Goal: Task Accomplishment & Management: Manage account settings

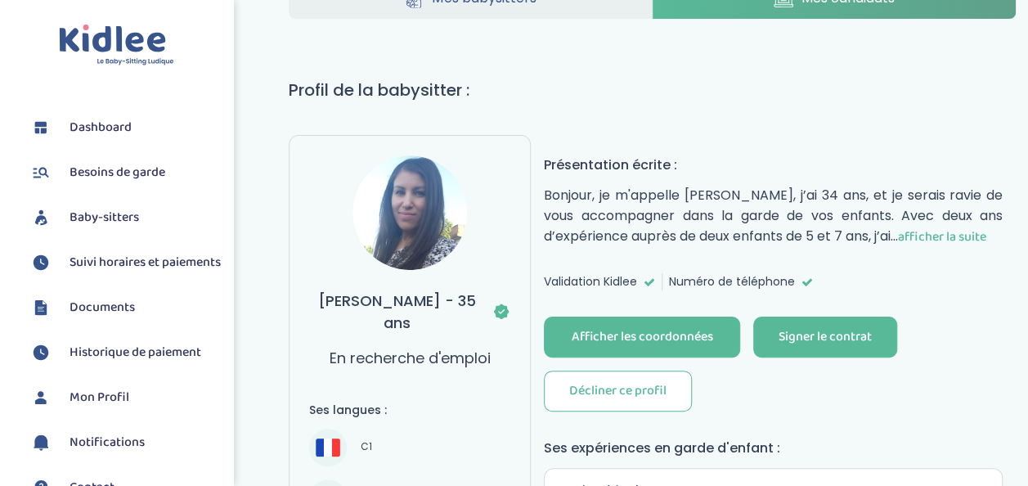
scroll to position [164, 0]
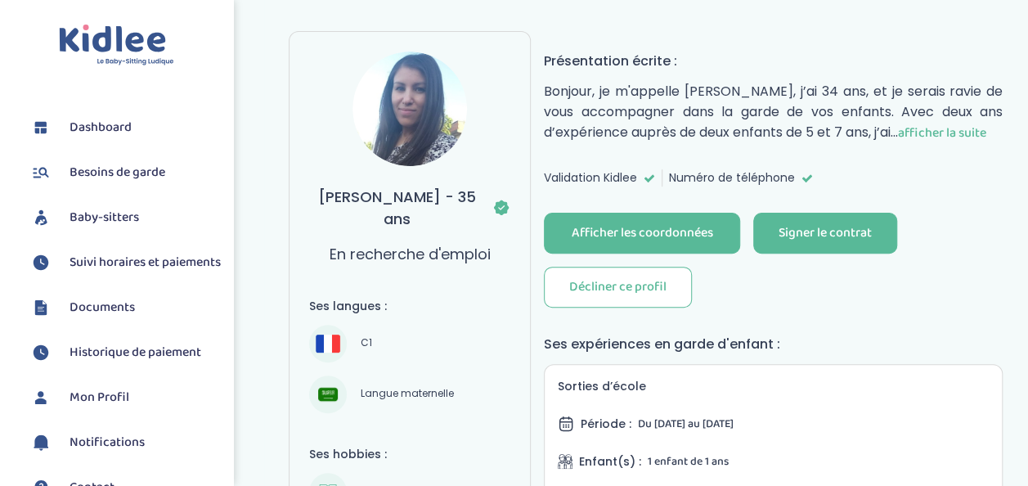
click at [952, 133] on span "afficher la suite" at bounding box center [942, 133] width 88 height 20
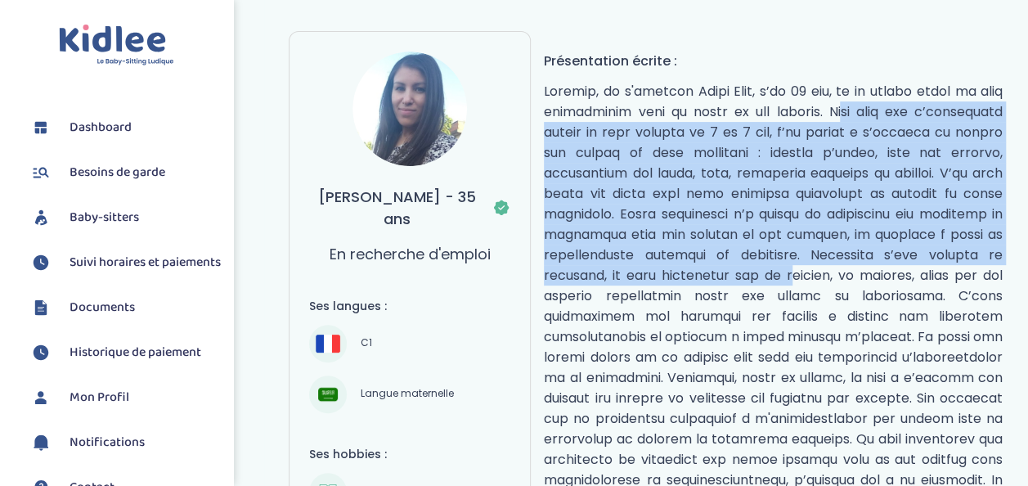
drag, startPoint x: 813, startPoint y: 124, endPoint x: 804, endPoint y: 265, distance: 141.0
click at [804, 265] on p "réduire" at bounding box center [773, 306] width 459 height 451
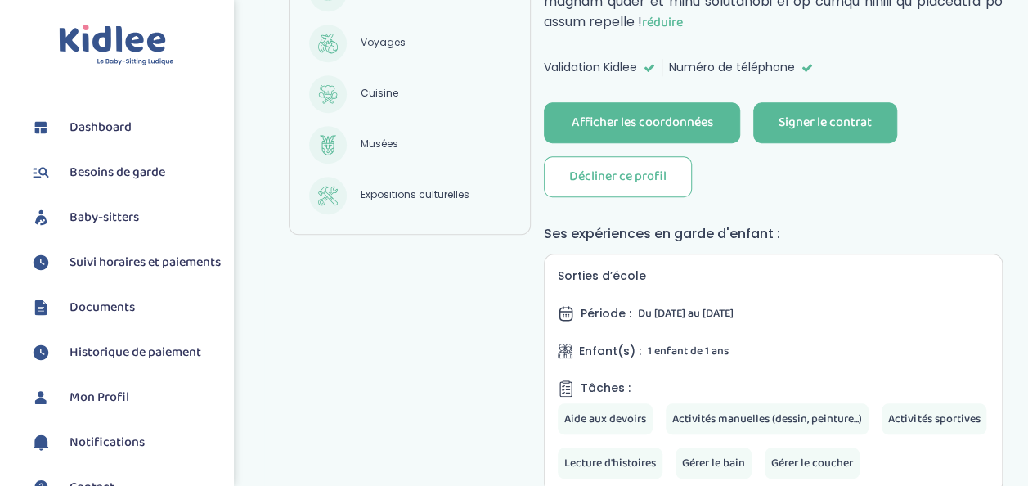
scroll to position [441, 0]
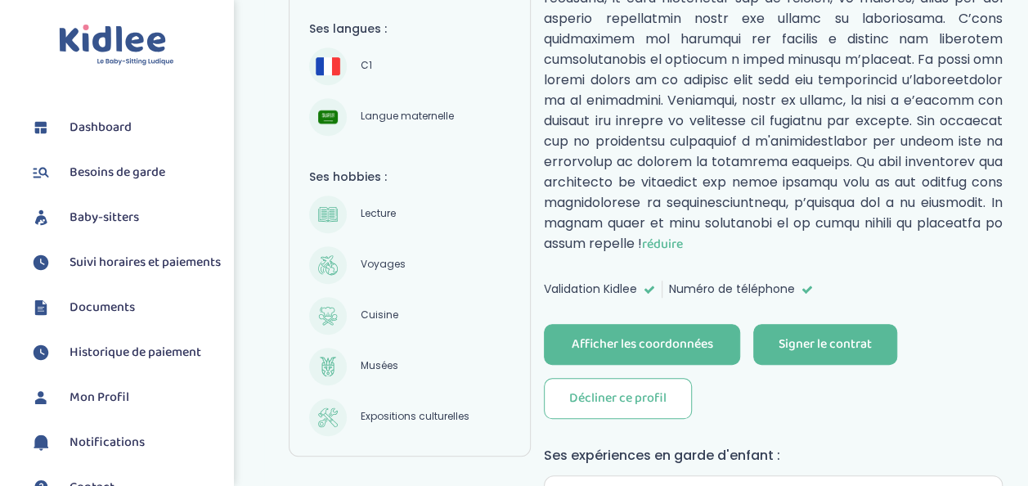
click at [683, 234] on span "réduire" at bounding box center [662, 244] width 41 height 20
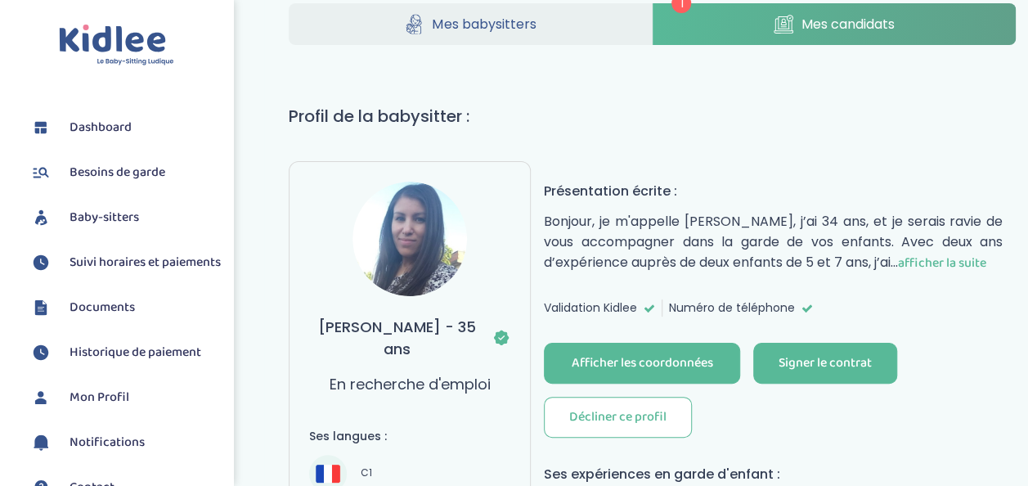
scroll to position [32, 0]
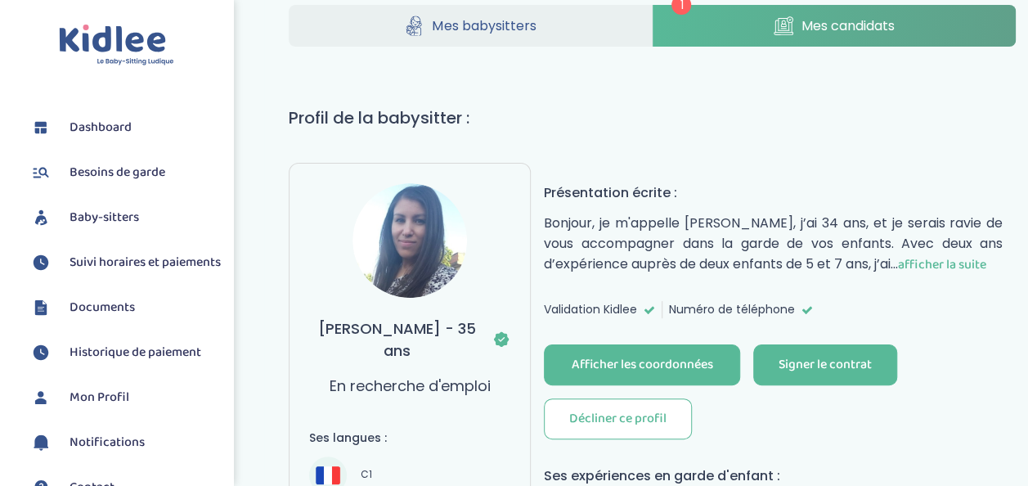
click at [943, 269] on span "afficher la suite" at bounding box center [942, 264] width 88 height 20
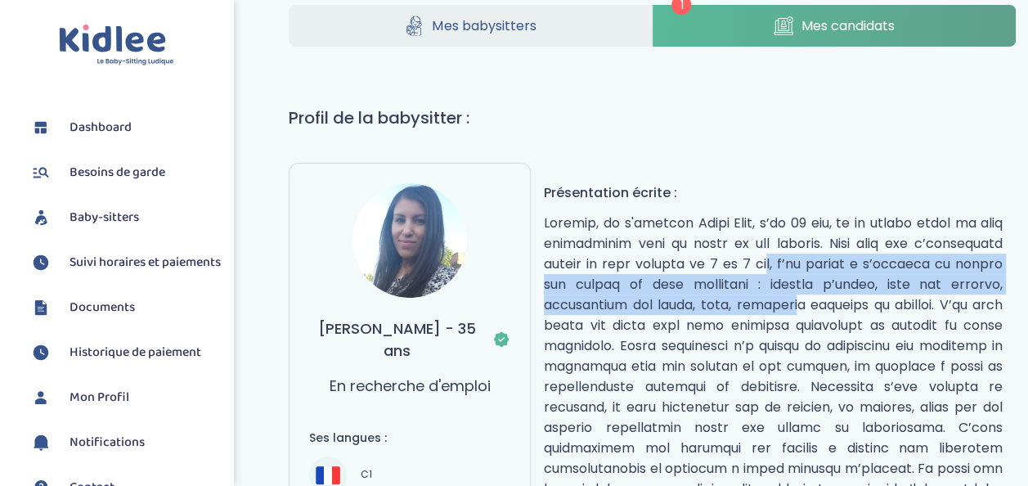
drag, startPoint x: 799, startPoint y: 253, endPoint x: 837, endPoint y: 295, distance: 56.2
click at [837, 295] on p "réduire" at bounding box center [773, 438] width 459 height 451
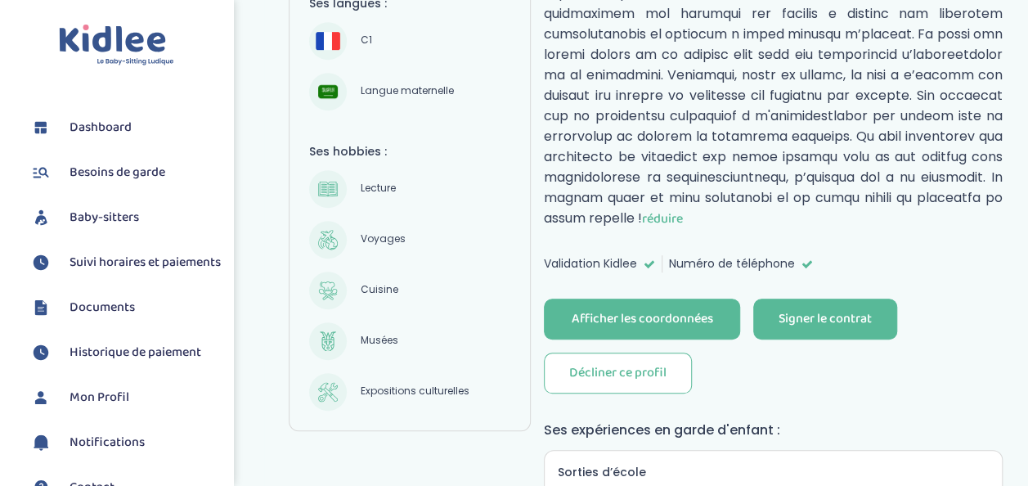
scroll to position [441, 0]
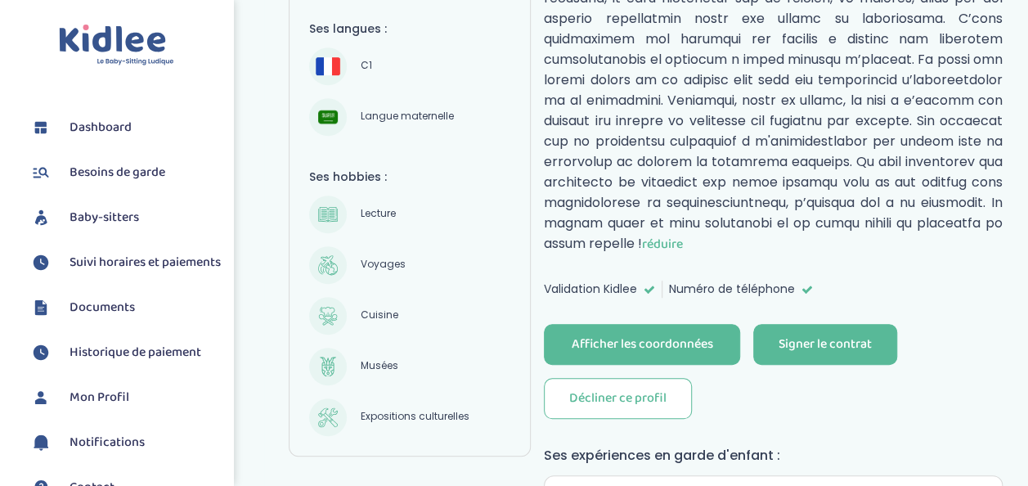
click at [731, 170] on p "réduire" at bounding box center [773, 29] width 459 height 451
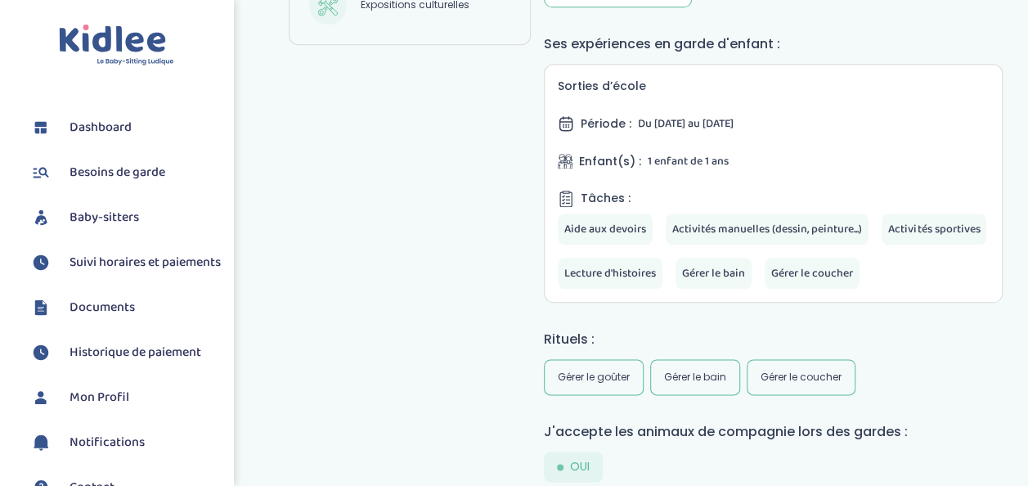
drag, startPoint x: 362, startPoint y: 307, endPoint x: 363, endPoint y: 297, distance: 10.0
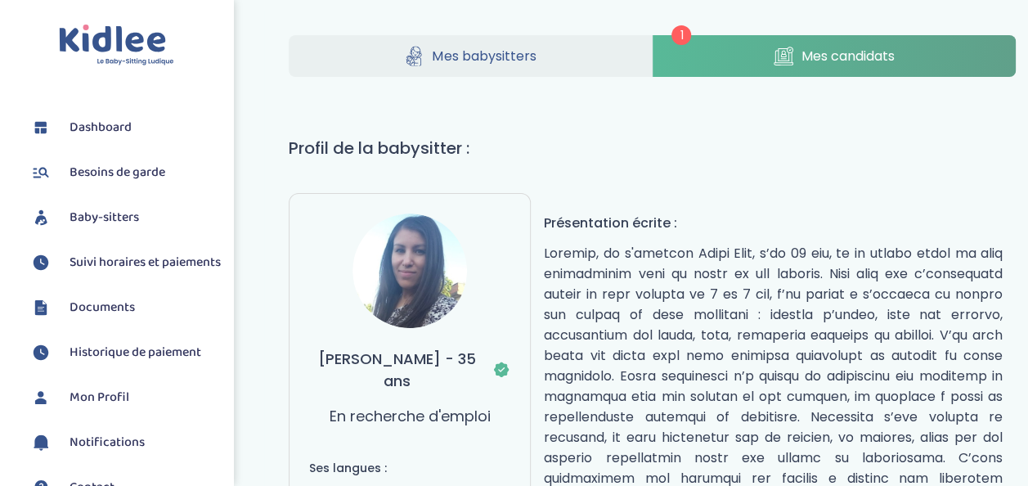
scroll to position [0, 0]
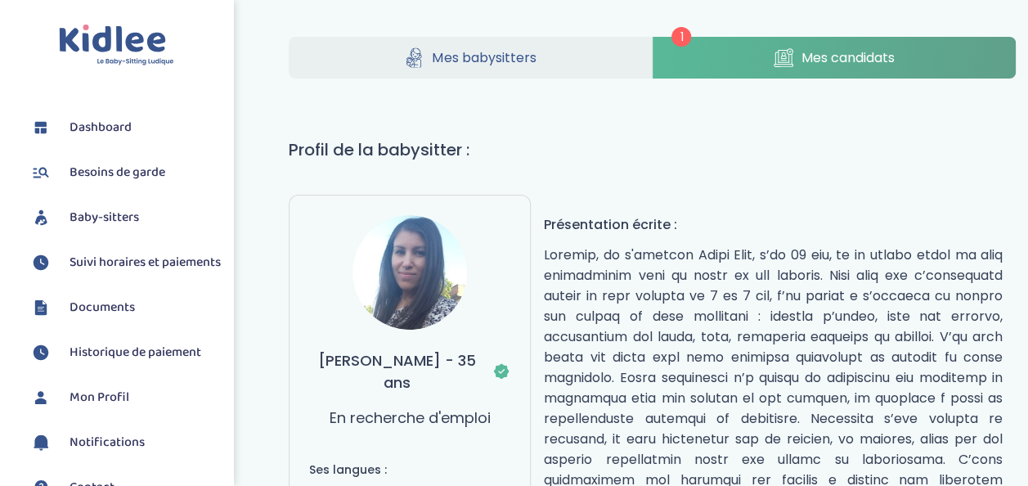
click at [487, 50] on span "Mes babysitters" at bounding box center [484, 57] width 104 height 20
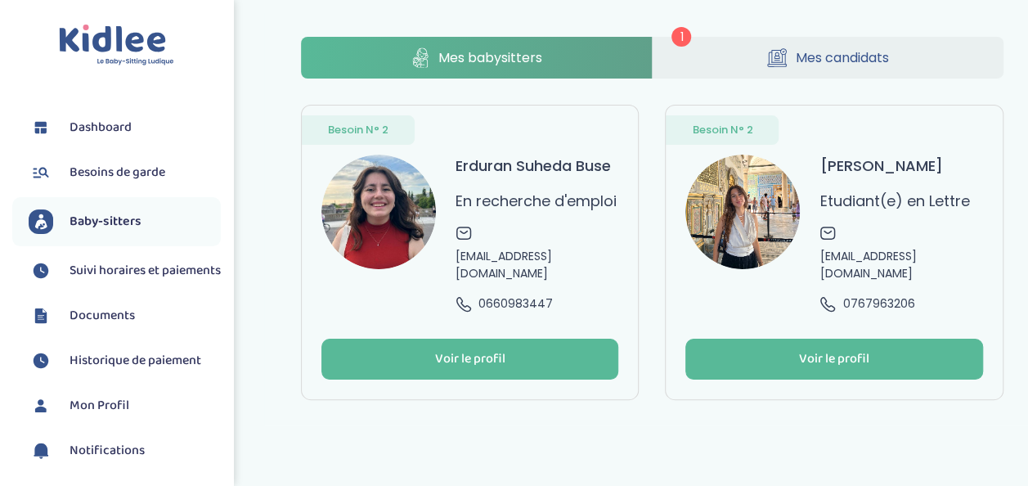
click at [785, 56] on icon at bounding box center [777, 57] width 20 height 20
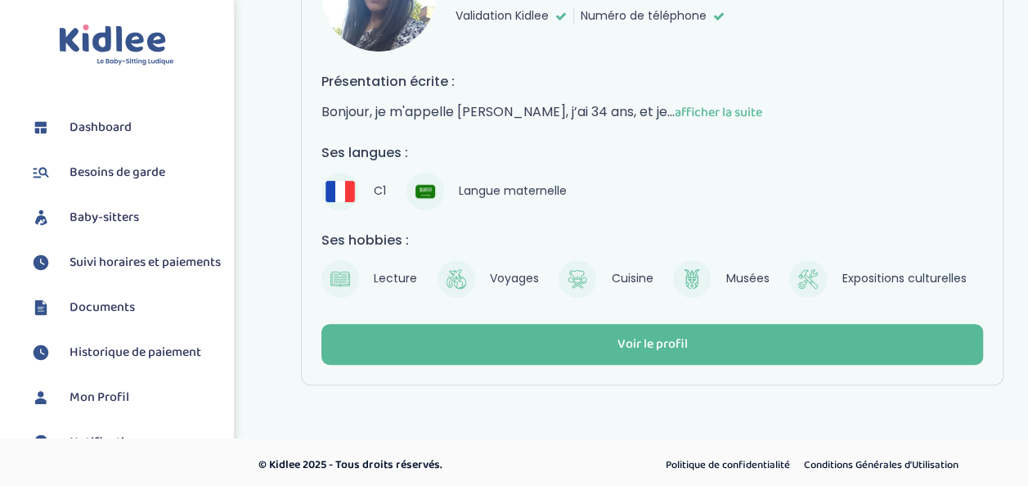
scroll to position [218, 0]
click at [682, 335] on div "Voir le profil" at bounding box center [652, 344] width 70 height 19
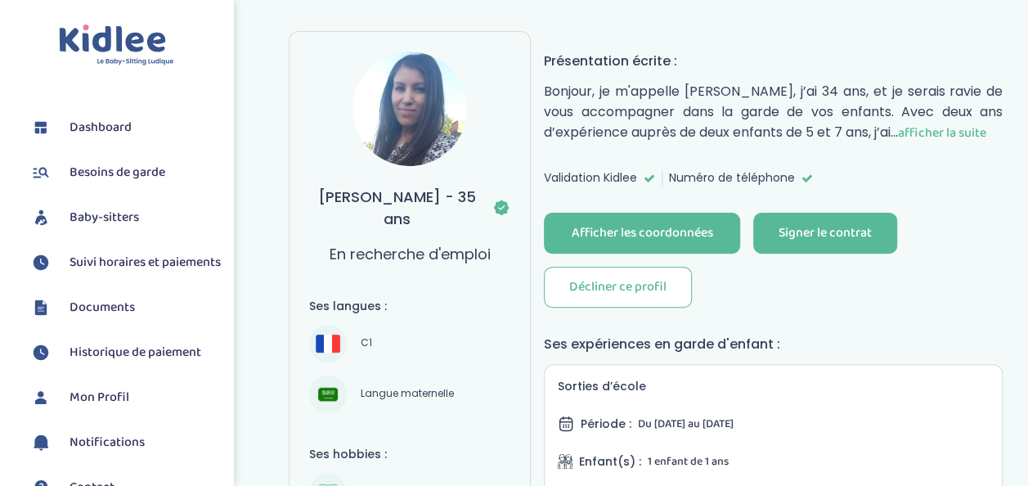
scroll to position [164, 0]
click at [833, 224] on div "Signer le contrat" at bounding box center [825, 233] width 93 height 19
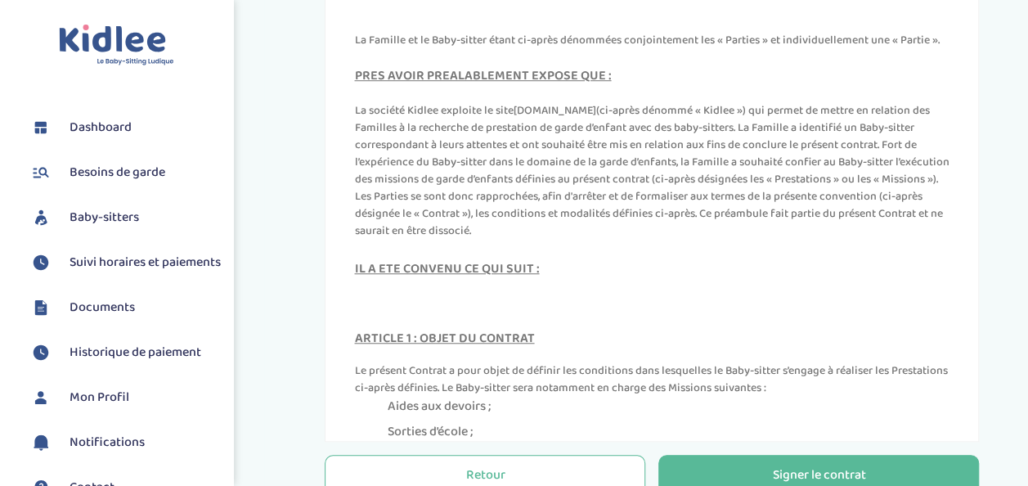
scroll to position [645, 0]
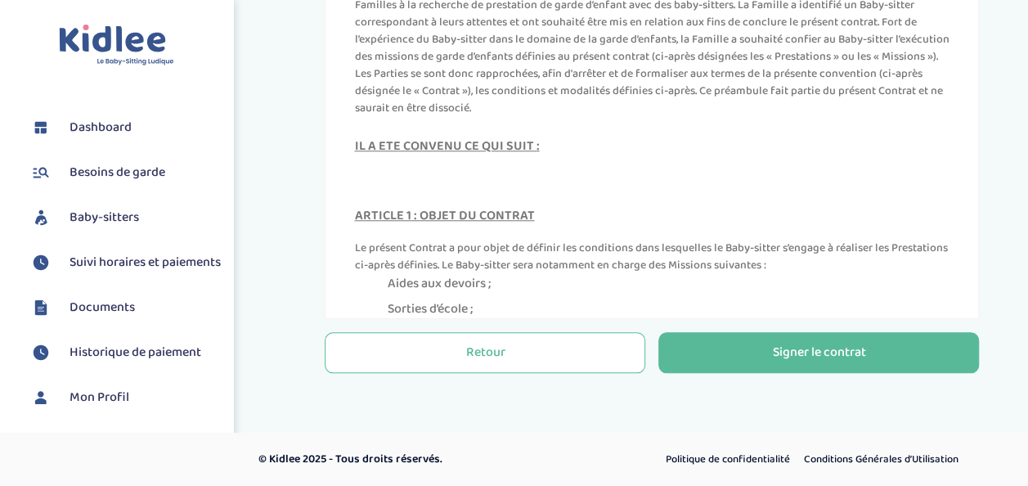
click at [904, 375] on div "Retour Signer le contrat" at bounding box center [652, 353] width 655 height 54
click at [861, 346] on div "Signer le contrat" at bounding box center [818, 353] width 93 height 19
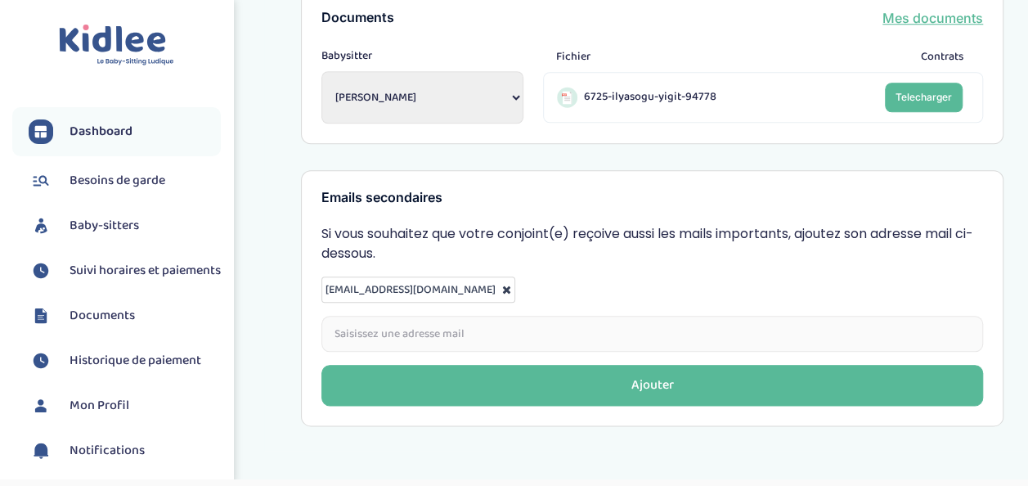
scroll to position [758, 0]
click at [95, 130] on span "Dashboard" at bounding box center [101, 132] width 63 height 20
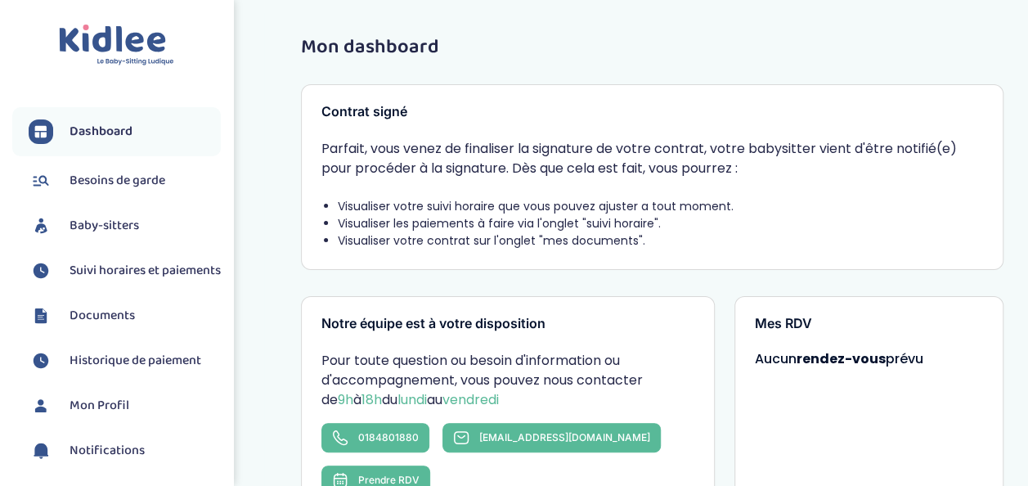
click at [100, 236] on span "Baby-sitters" at bounding box center [105, 226] width 70 height 20
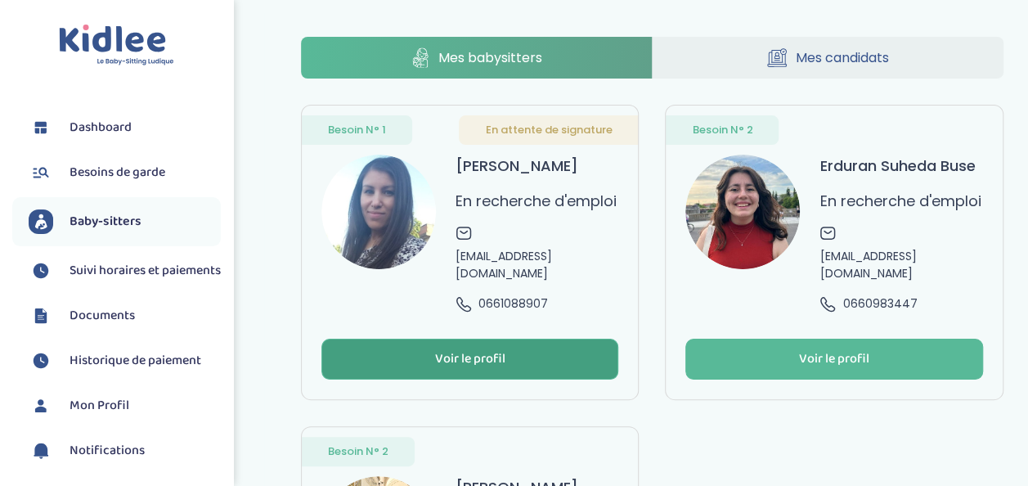
click at [476, 350] on div "Voir le profil" at bounding box center [470, 359] width 70 height 19
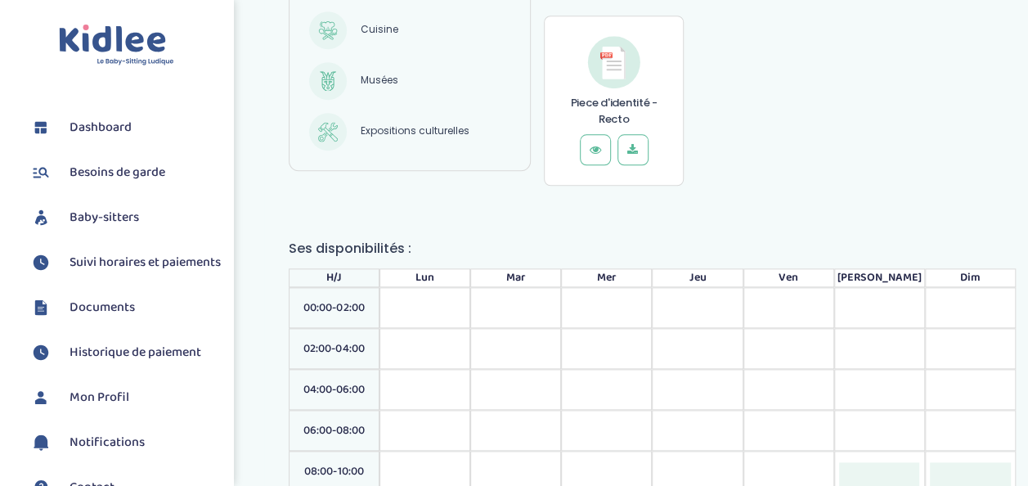
scroll to position [818, 0]
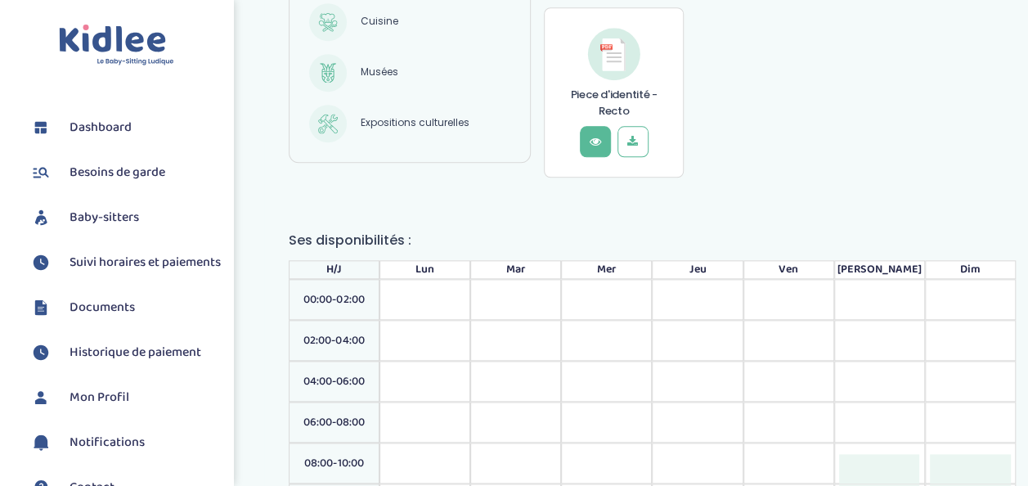
click at [596, 141] on icon at bounding box center [595, 141] width 16 height 16
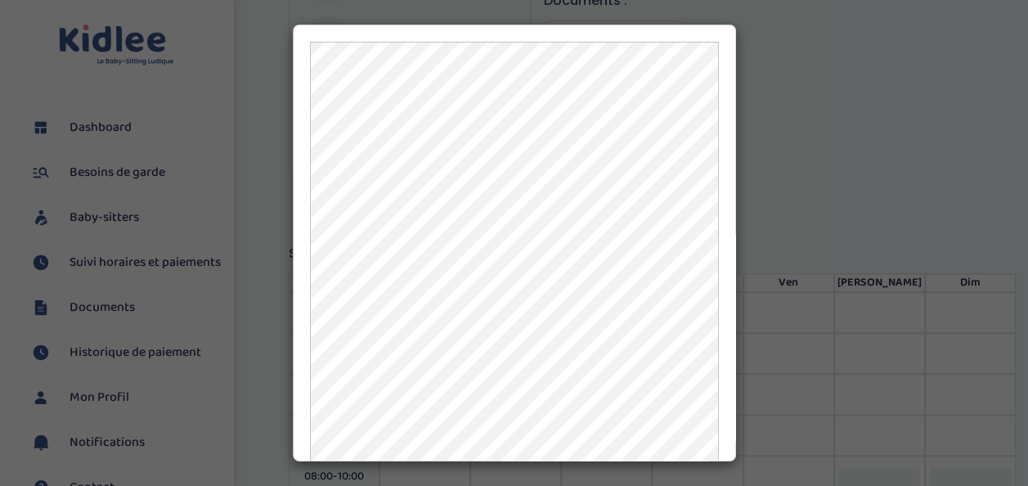
scroll to position [573, 0]
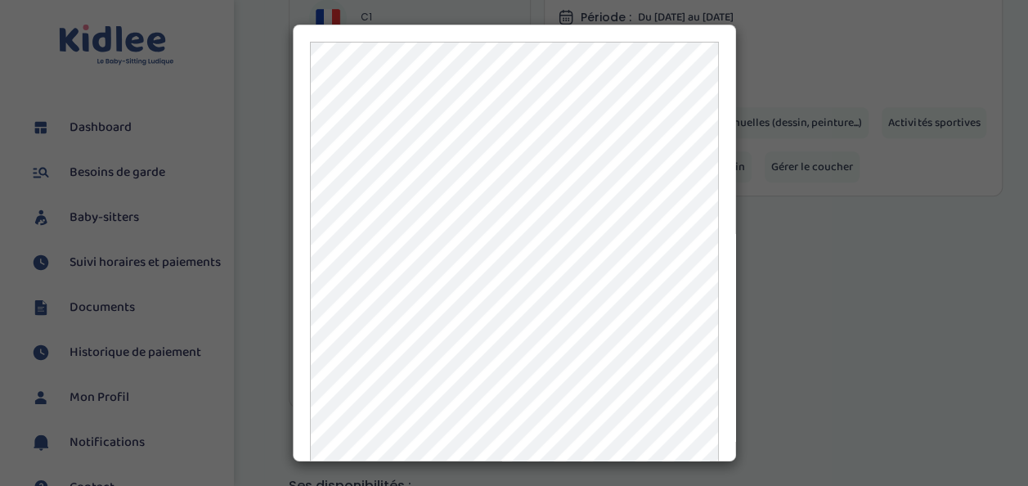
click at [845, 100] on div at bounding box center [514, 243] width 1028 height 486
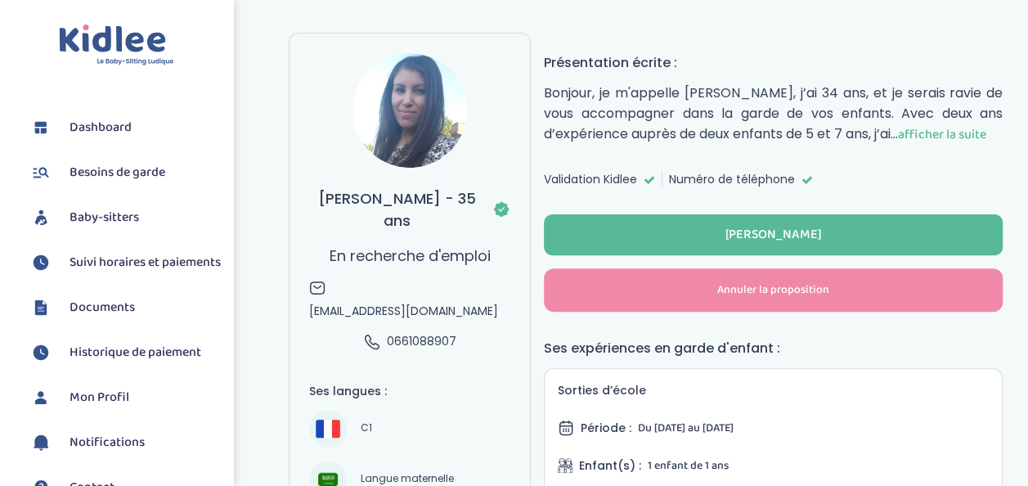
scroll to position [0, 0]
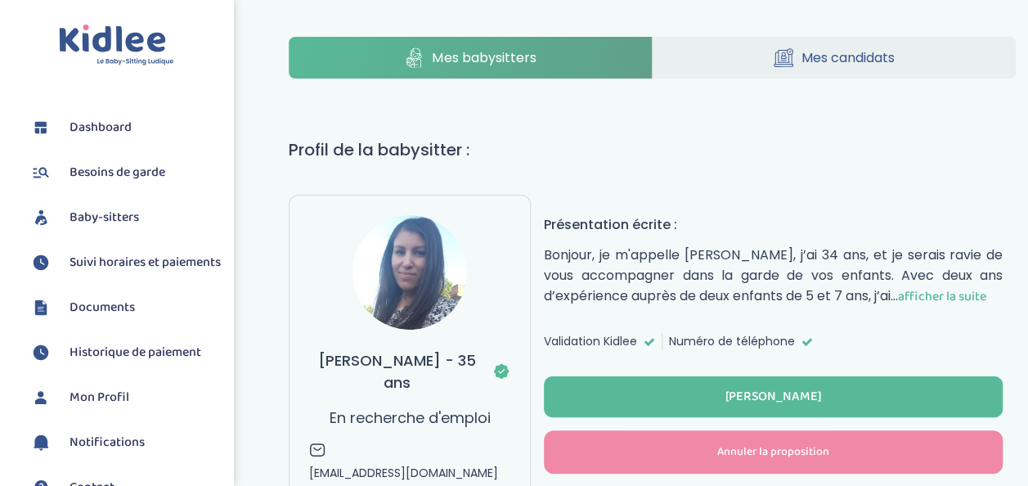
click at [882, 46] on link "Mes candidats" at bounding box center [834, 58] width 363 height 42
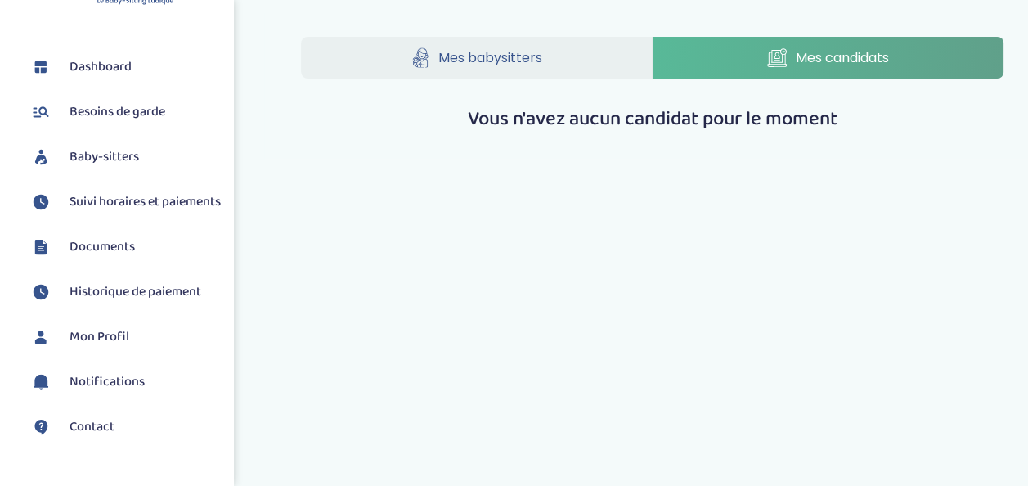
scroll to position [59, 0]
click at [79, 258] on span "Documents" at bounding box center [102, 249] width 65 height 20
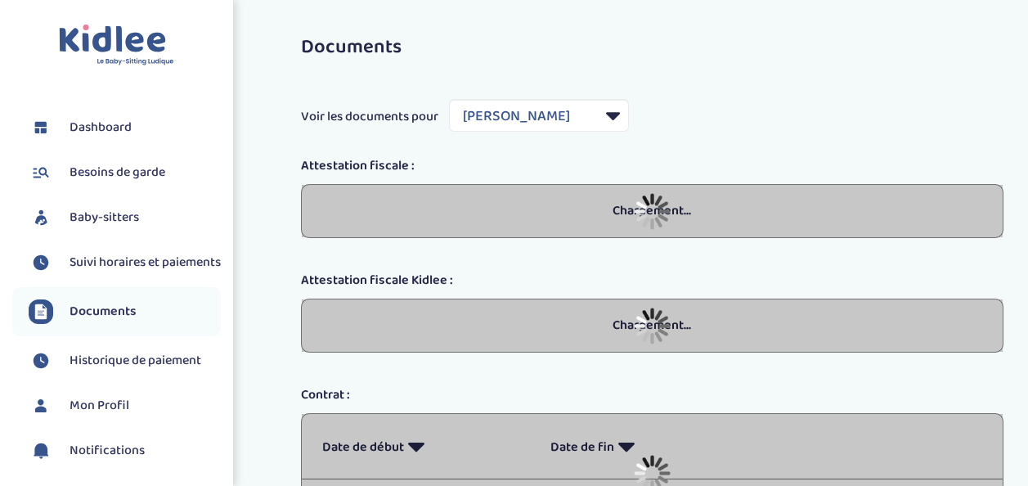
select select "35715"
select select "2024"
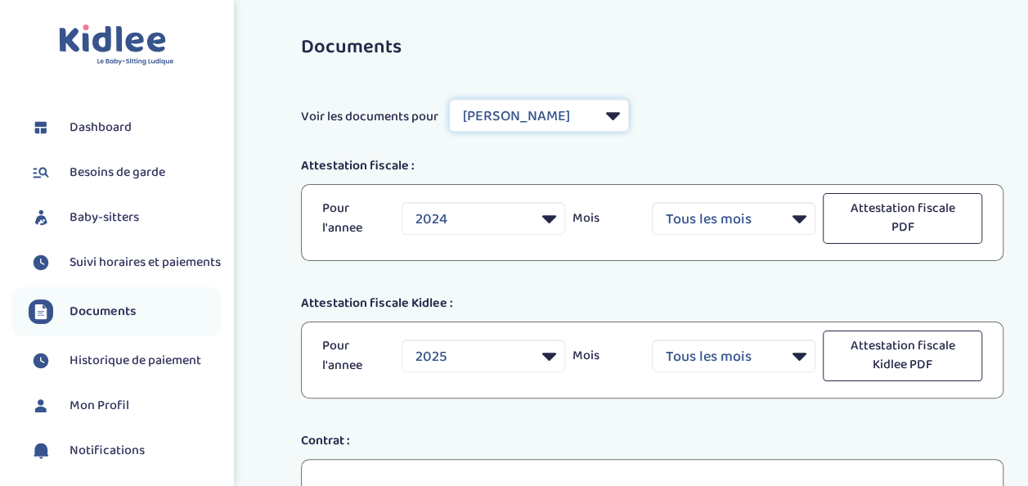
click at [538, 131] on select "Filtrer par Baby-sitter [PERSON_NAME] [PERSON_NAME] [PERSON_NAME] Suheda Buse" at bounding box center [539, 115] width 180 height 33
click at [697, 100] on div "Voir les documents pour Filtrer par Baby-sitter [PERSON_NAME] [PERSON_NAME] [PE…" at bounding box center [652, 115] width 727 height 33
click at [91, 174] on span "Besoins de garde" at bounding box center [118, 173] width 96 height 20
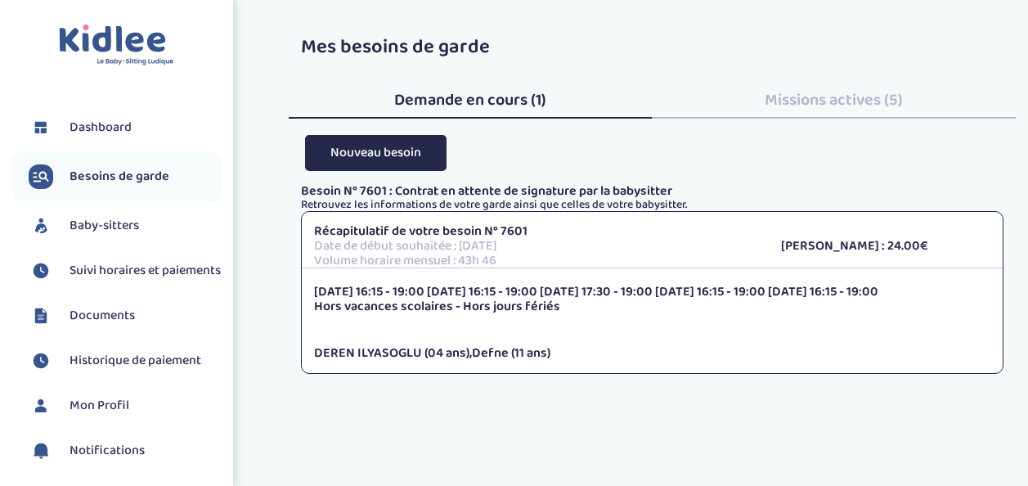
click at [100, 217] on span "Baby-sitters" at bounding box center [105, 226] width 70 height 20
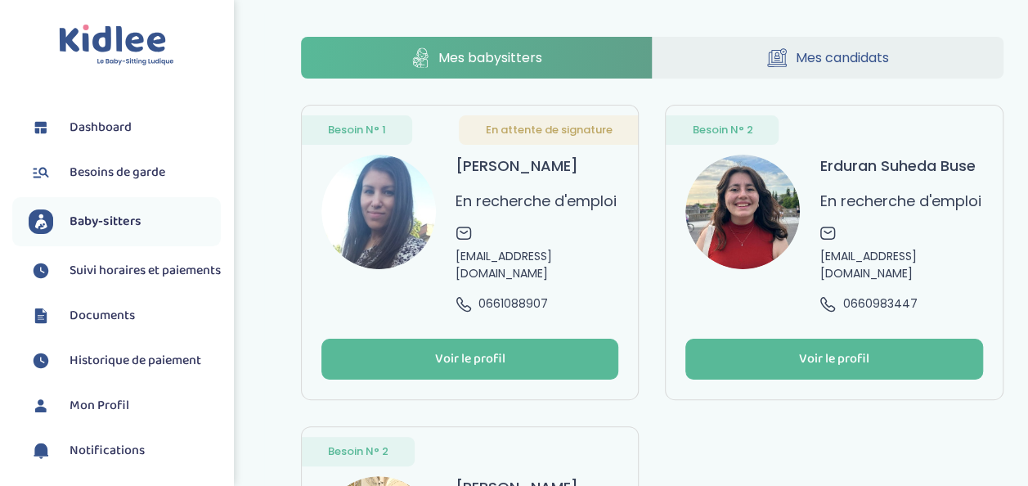
click at [537, 128] on span "En attente de signature" at bounding box center [548, 130] width 127 height 16
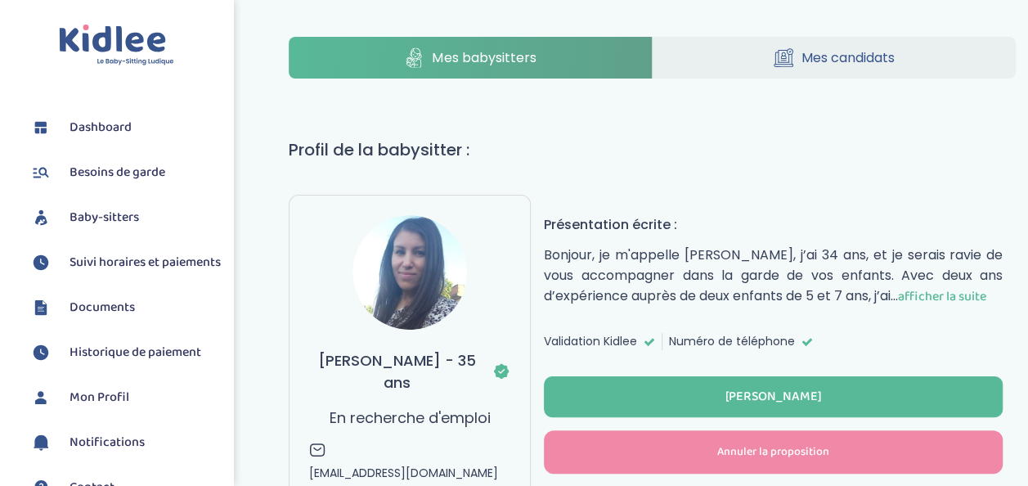
click at [805, 69] on link "Mes candidats" at bounding box center [834, 58] width 363 height 42
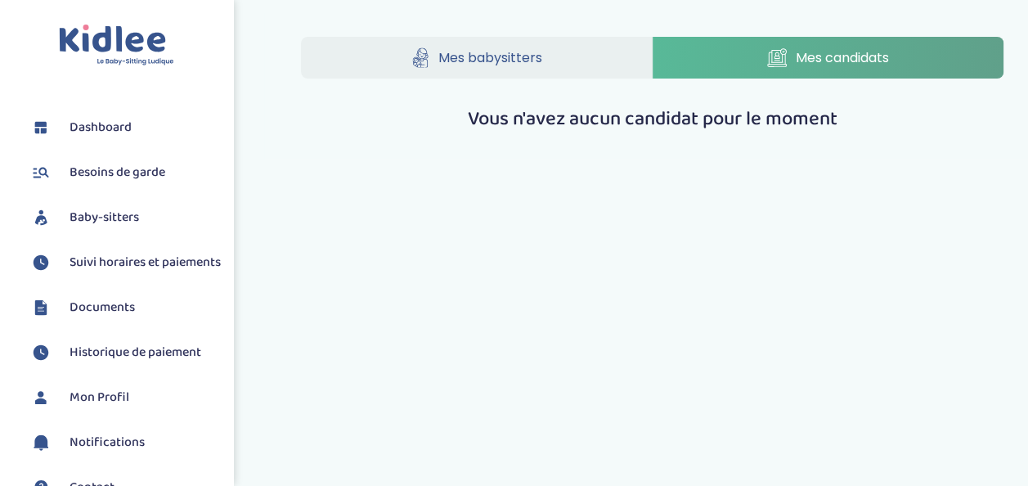
scroll to position [223, 0]
